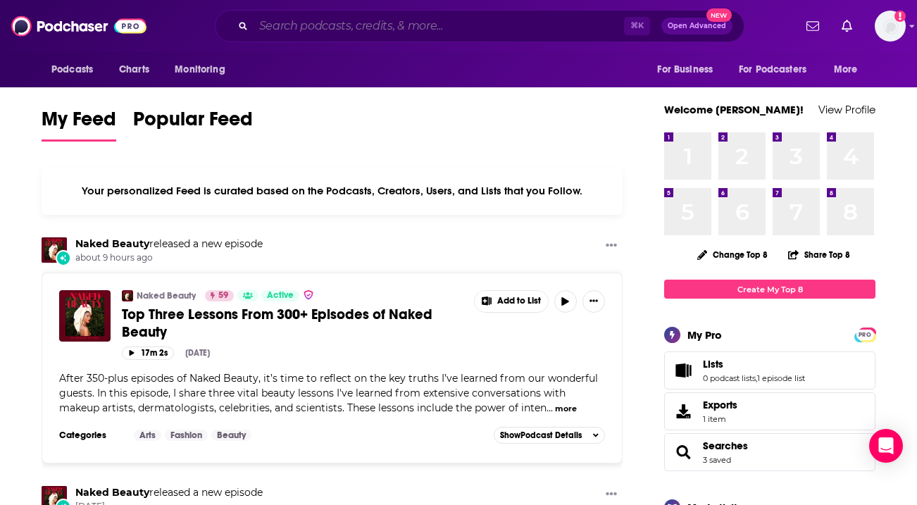
click at [315, 32] on input "Search podcasts, credits, & more..." at bounding box center [438, 26] width 370 height 23
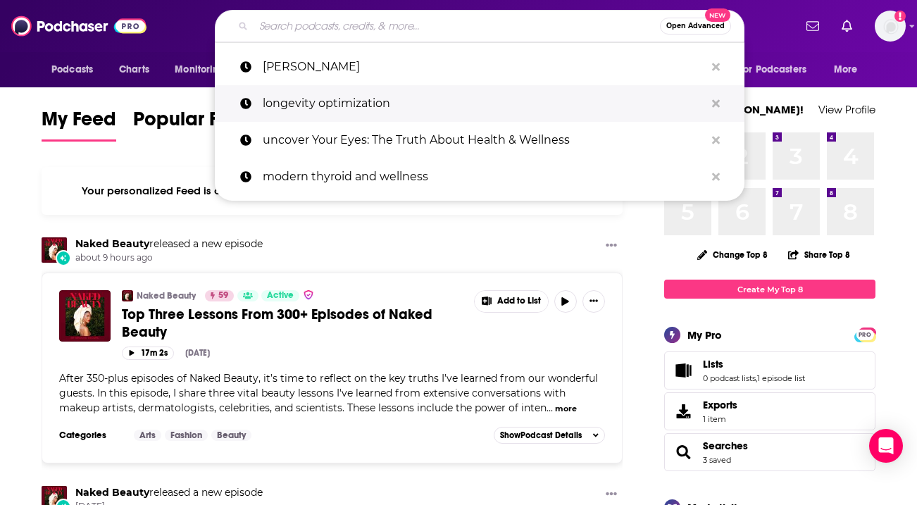
paste input "​​HawkeTalk"
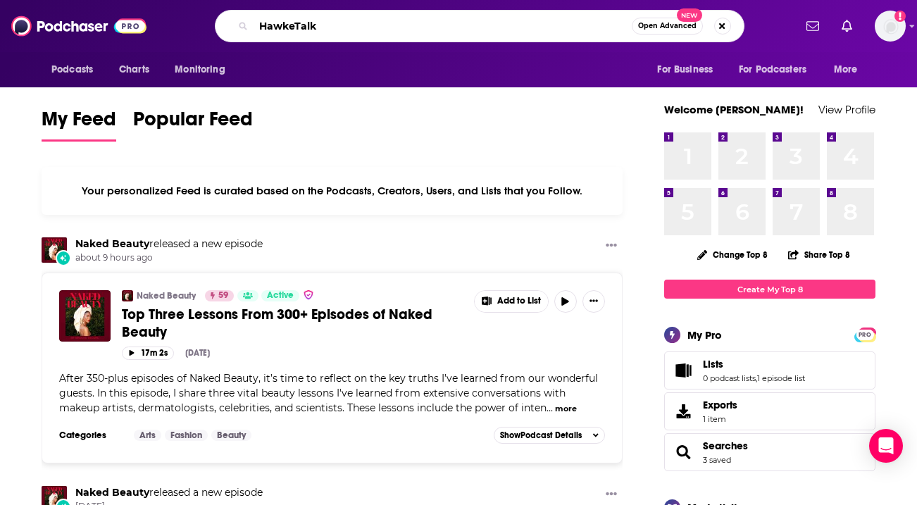
type input "​​HawkeTalk"
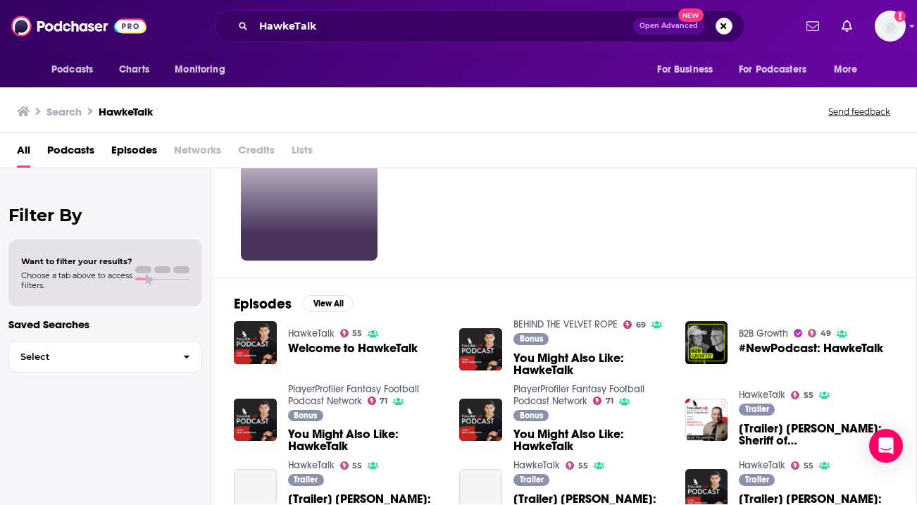
scroll to position [65, 0]
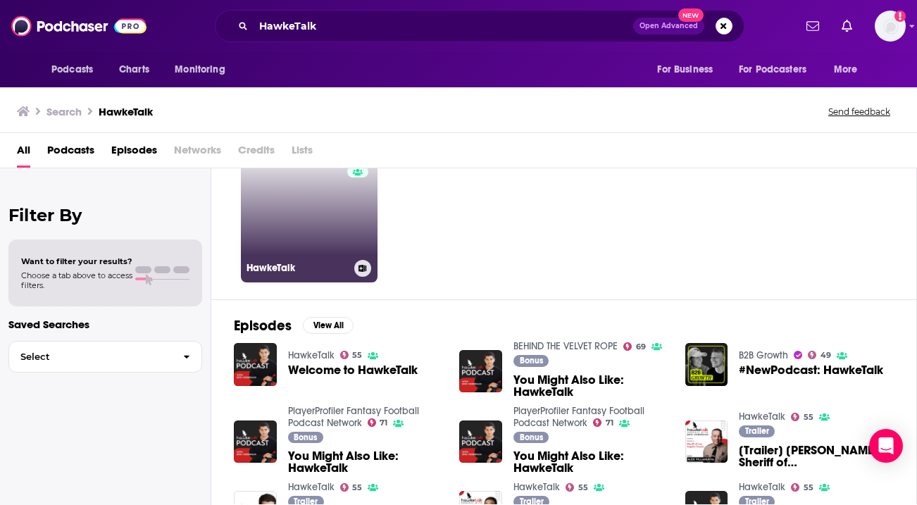
click at [286, 239] on link "55 HawkeTalk" at bounding box center [309, 214] width 137 height 137
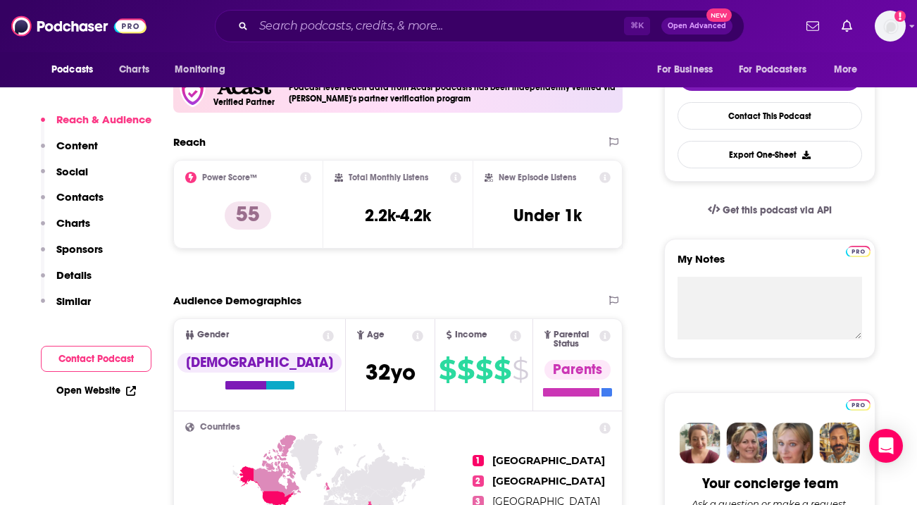
scroll to position [313, 0]
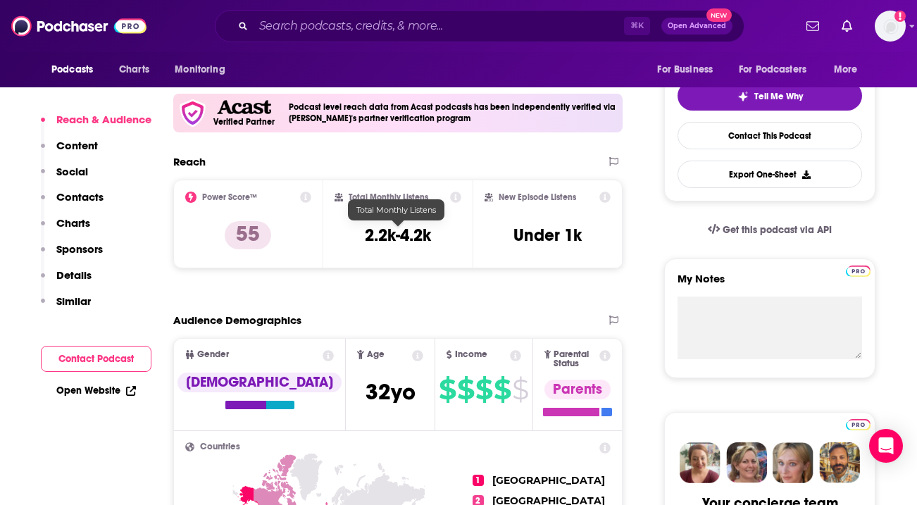
click at [382, 234] on h3 "2.2k-4.2k" at bounding box center [398, 235] width 66 height 21
drag, startPoint x: 435, startPoint y: 230, endPoint x: 344, endPoint y: 228, distance: 91.5
click at [344, 230] on div "Total Monthly Listens 2.2k-4.2k" at bounding box center [397, 223] width 127 height 65
copy h3 "2.2k-4.2k"
